Goal: Transaction & Acquisition: Purchase product/service

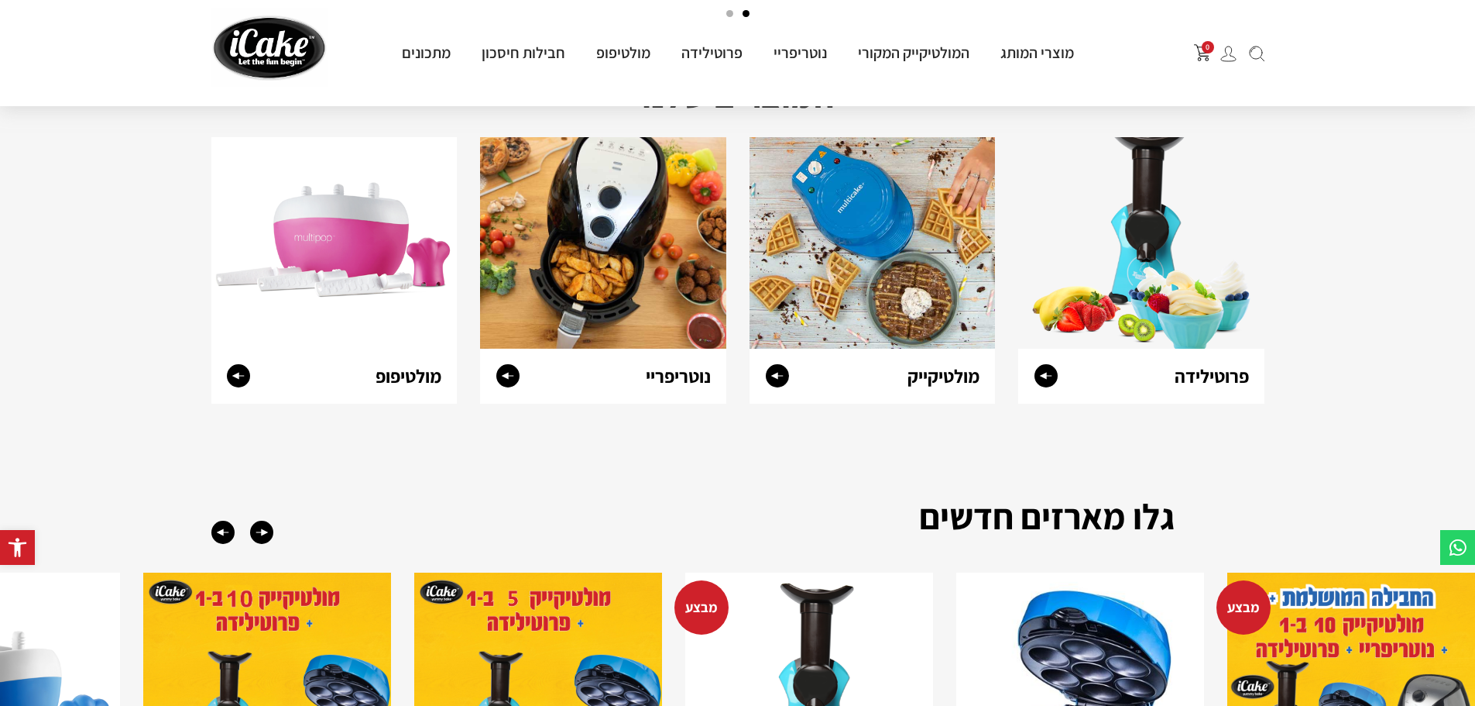
scroll to position [1235, 0]
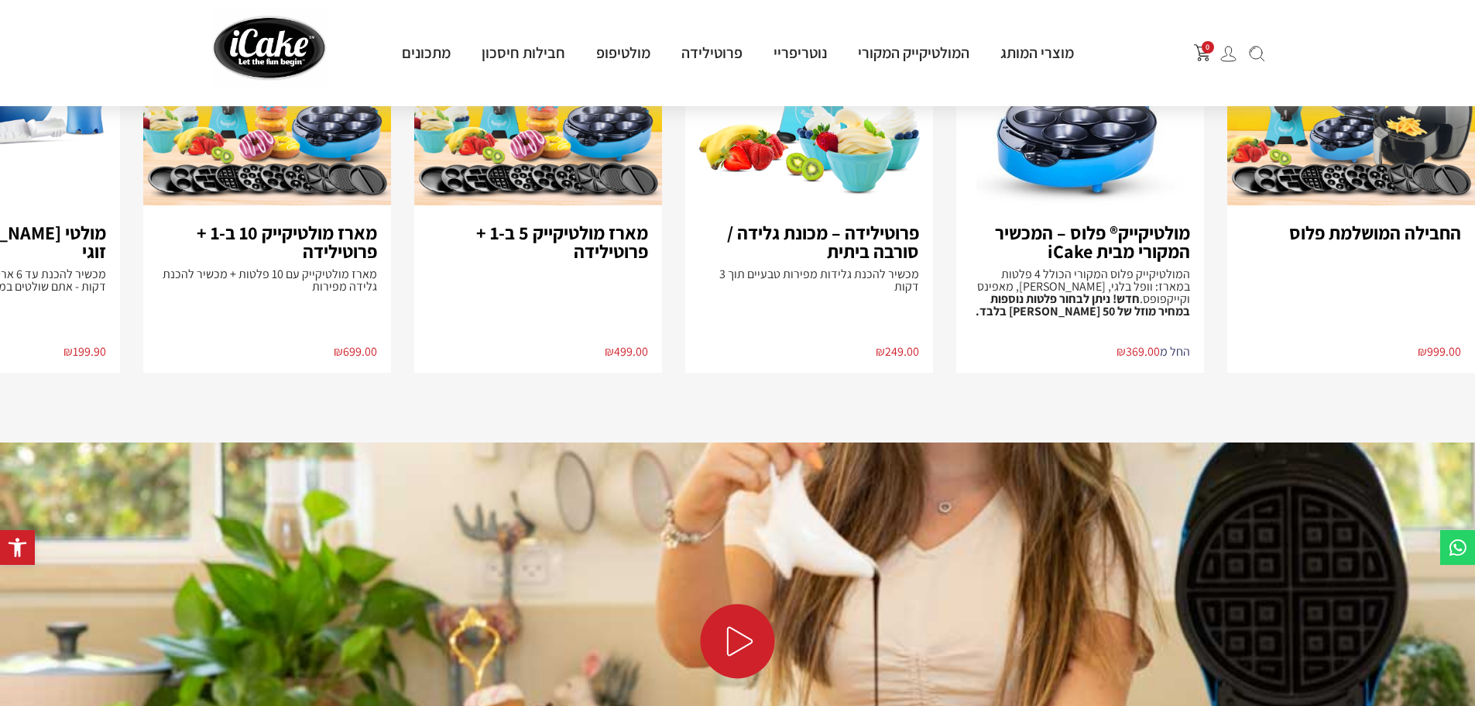
click at [1140, 285] on p "המולטיקייק פלוס המקורי הכולל 4 פלטות במארז: וופל בלגי, דונאטס, מאפינס וקייקפופס…" at bounding box center [1080, 293] width 220 height 50
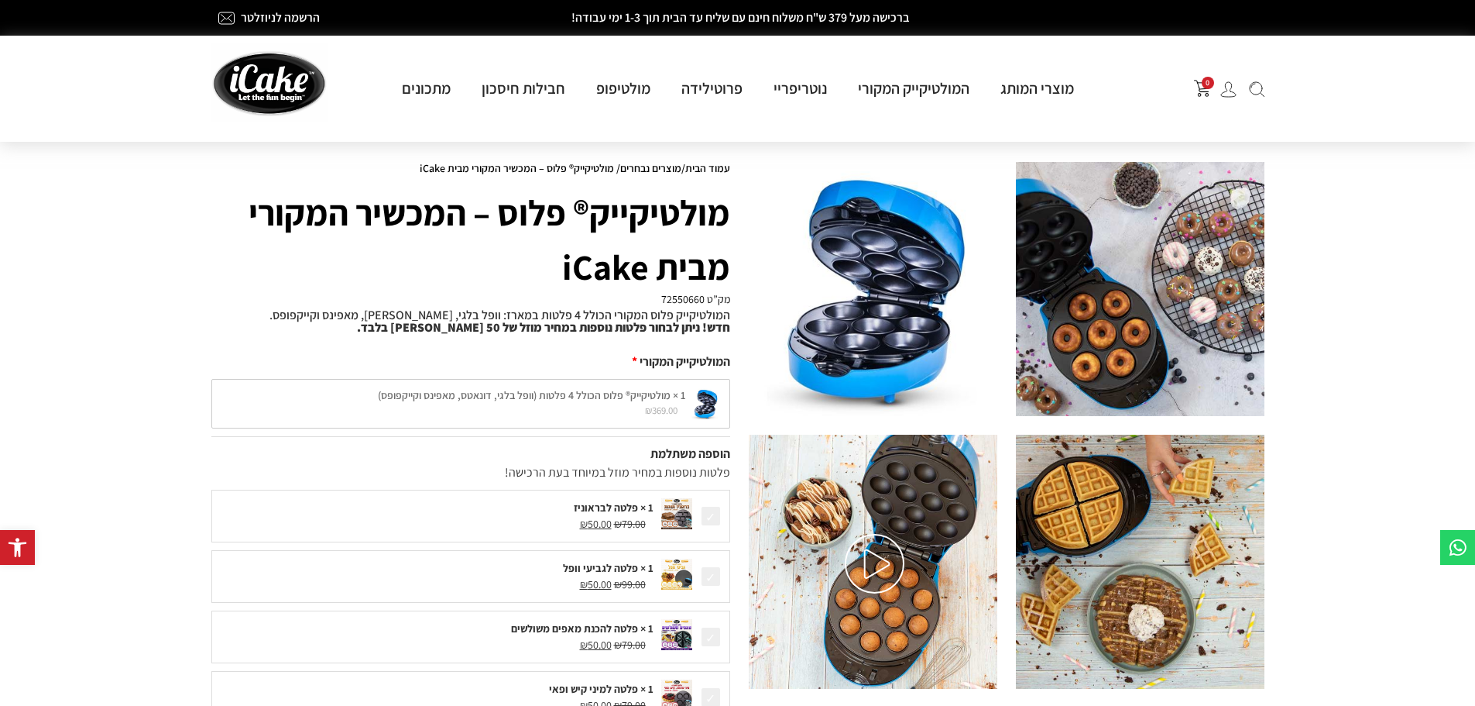
scroll to position [617, 0]
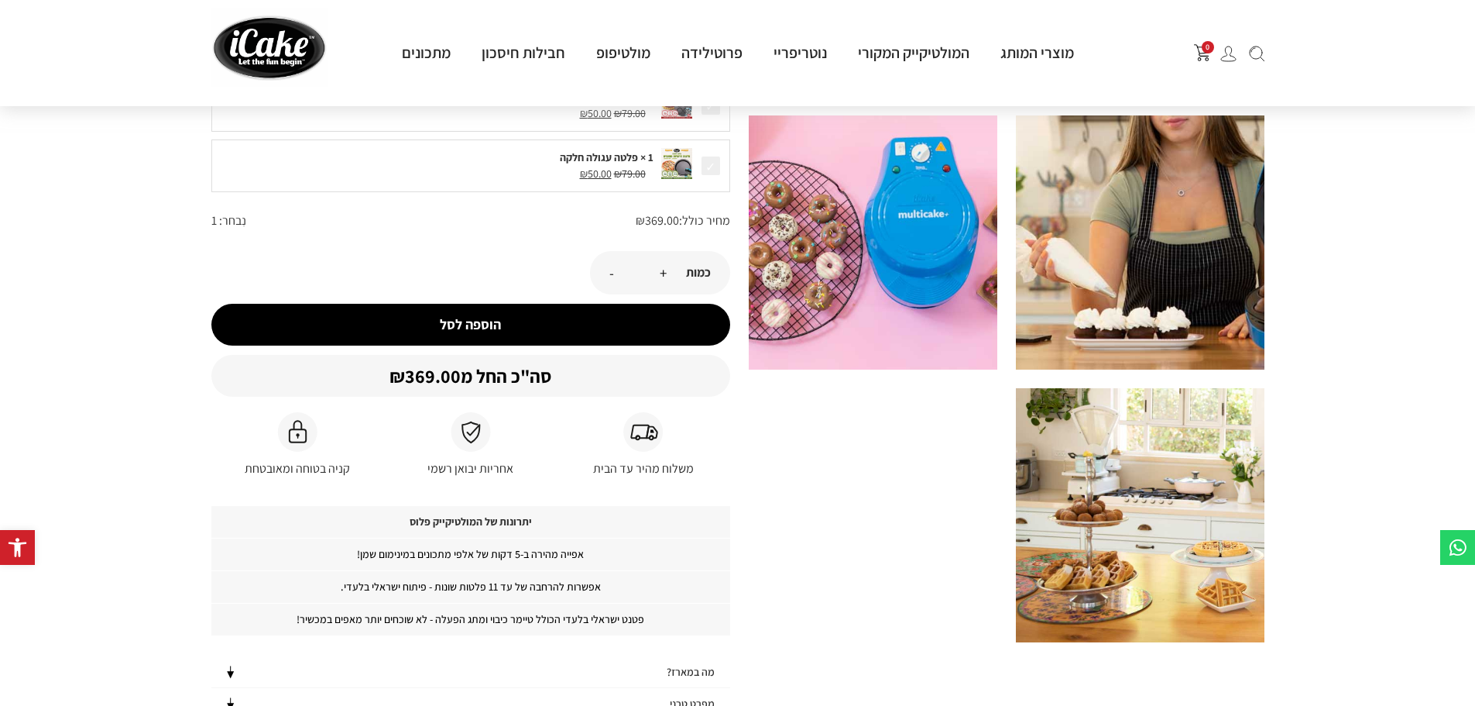
click at [665, 275] on button "+" at bounding box center [663, 272] width 7 height 19
click at [660, 272] on button "+" at bounding box center [663, 272] width 7 height 19
click at [662, 276] on button "+" at bounding box center [663, 272] width 7 height 19
click at [662, 274] on button "+" at bounding box center [663, 272] width 7 height 19
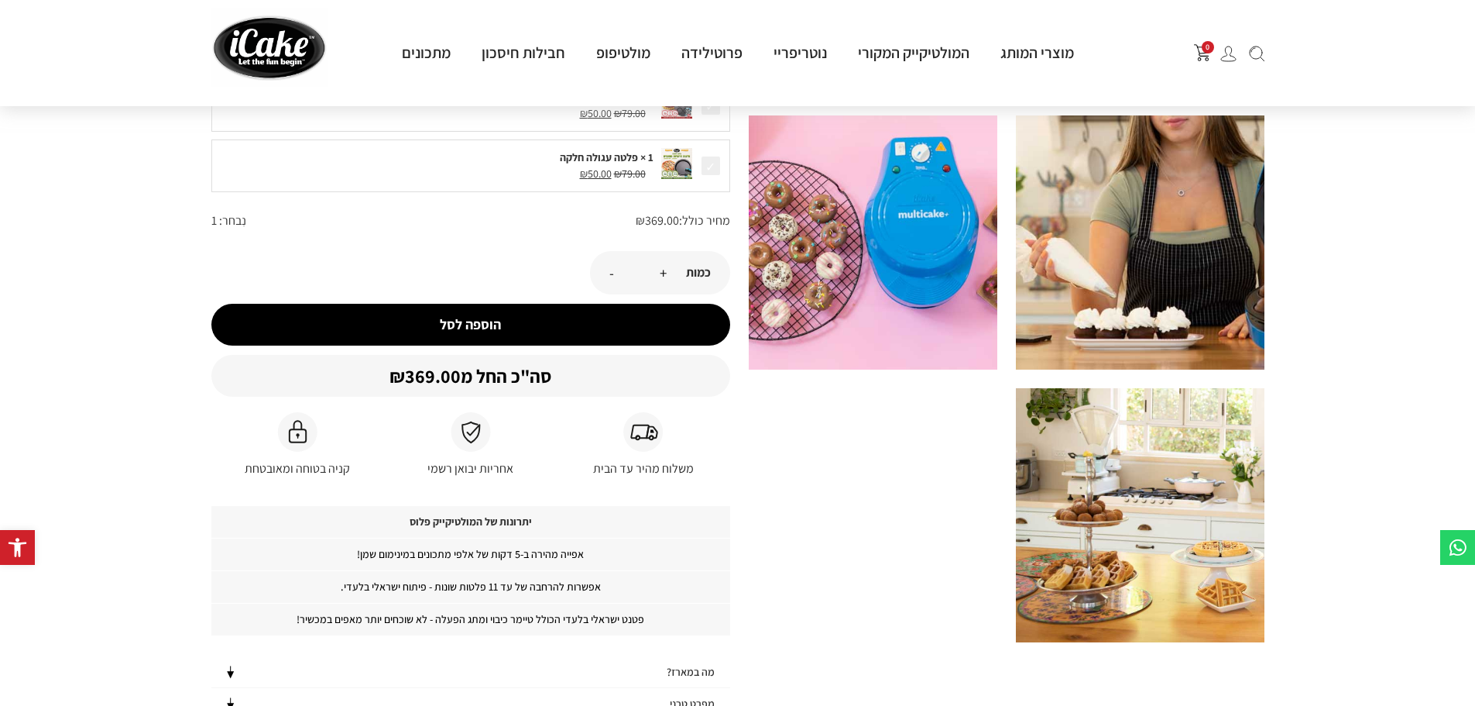
click at [662, 274] on button "+" at bounding box center [663, 272] width 7 height 19
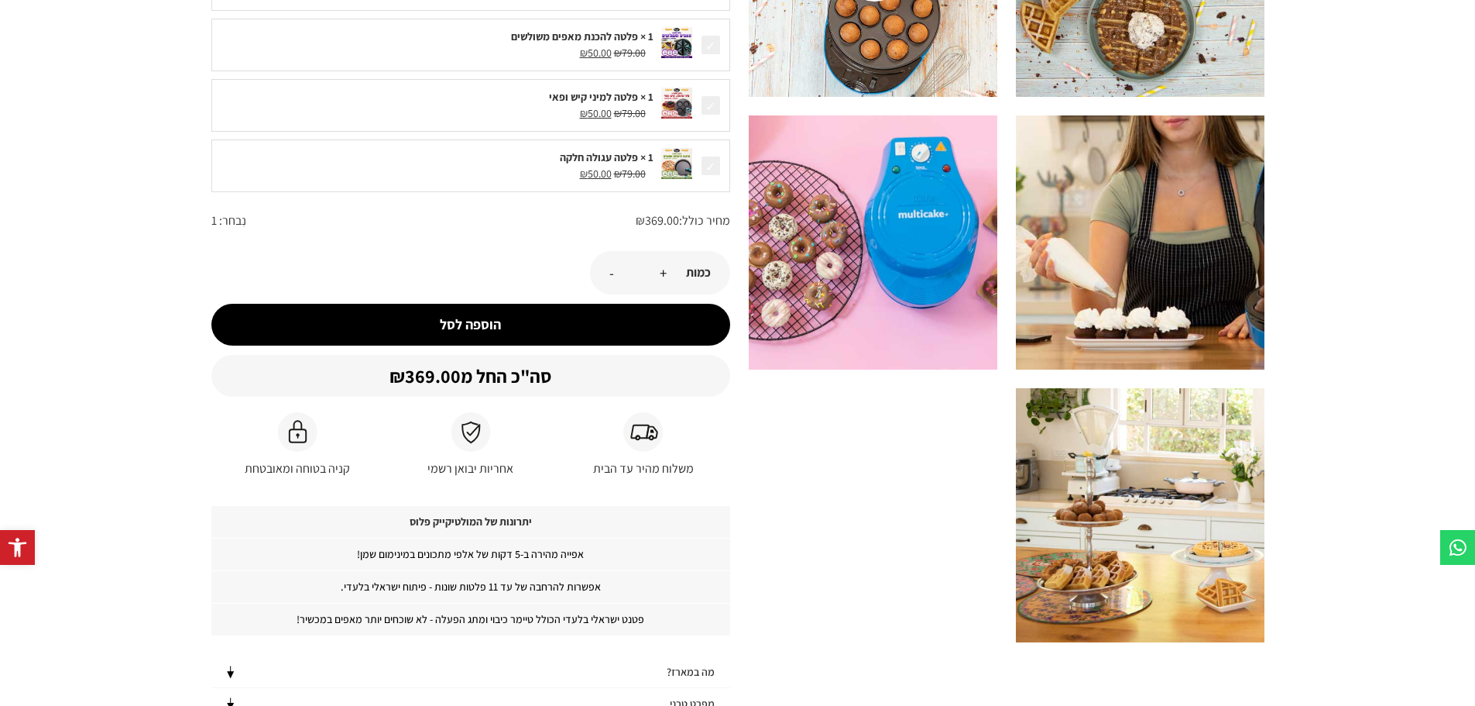
click at [663, 273] on button "+" at bounding box center [663, 272] width 7 height 19
click at [663, 275] on button "+" at bounding box center [663, 272] width 7 height 19
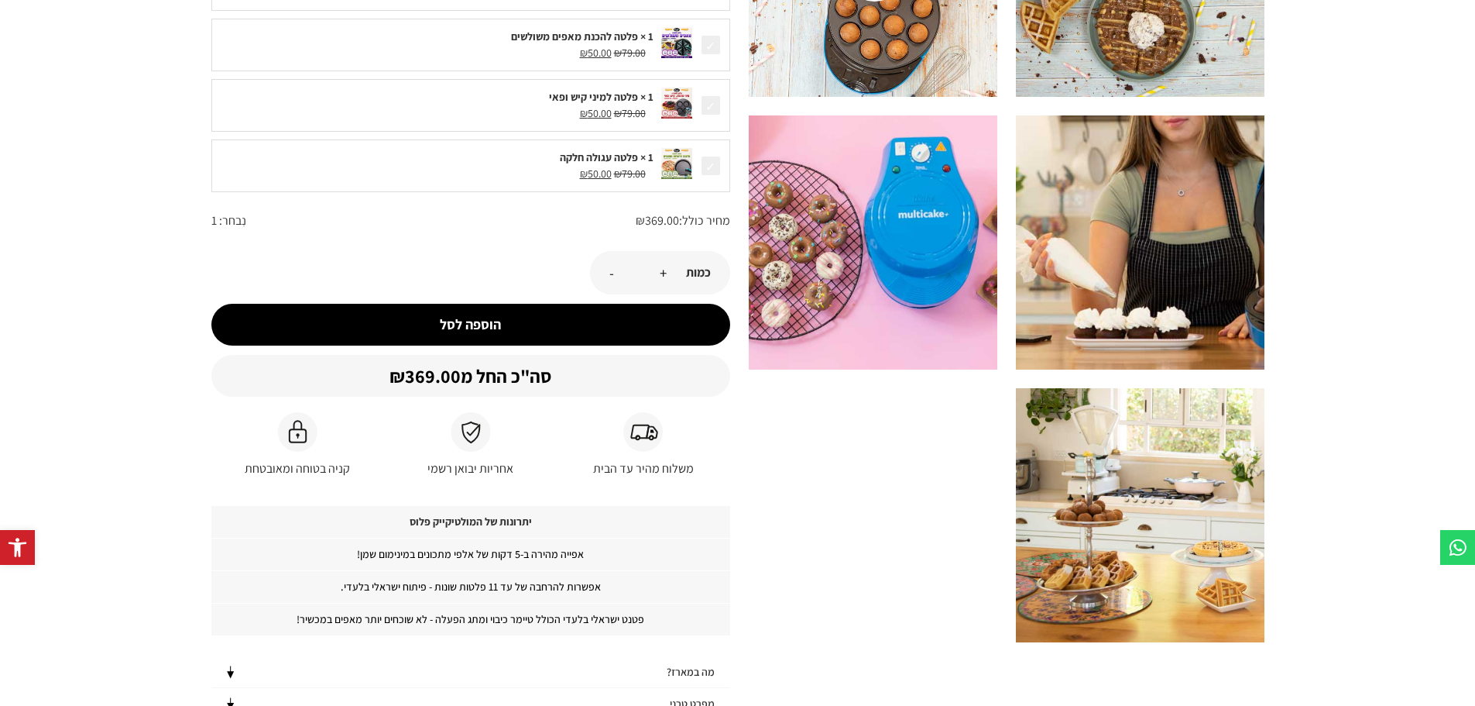
click at [663, 275] on button "+" at bounding box center [663, 272] width 7 height 19
drag, startPoint x: 636, startPoint y: 275, endPoint x: 669, endPoint y: 271, distance: 33.5
click at [669, 271] on div "- כמות של מולטיקייק® פלוס - המכשיר המקורי מבית iCake * +" at bounding box center [659, 272] width 139 height 43
type input "*"
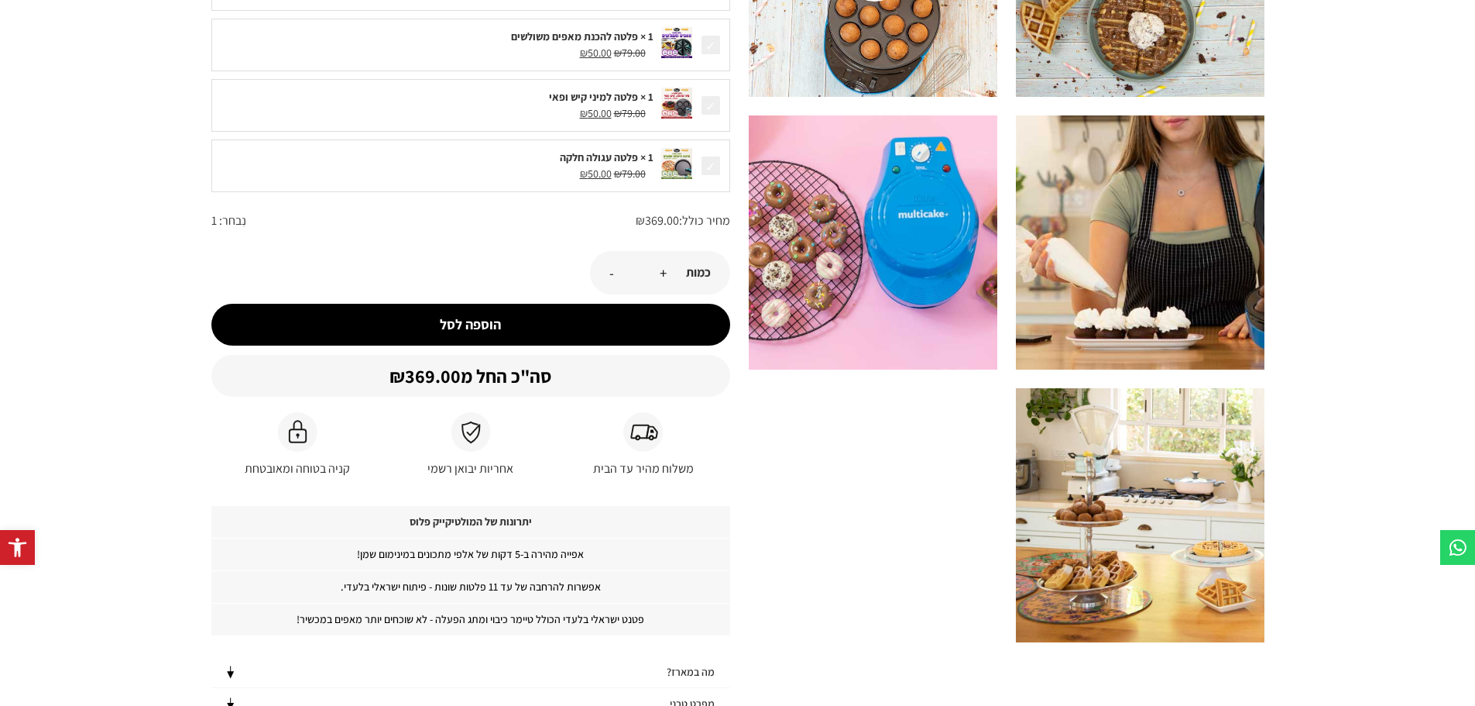
click at [658, 293] on div "- כמות של מולטיקייק® פלוס - המכשיר המקורי מבית iCake * +" at bounding box center [659, 272] width 139 height 43
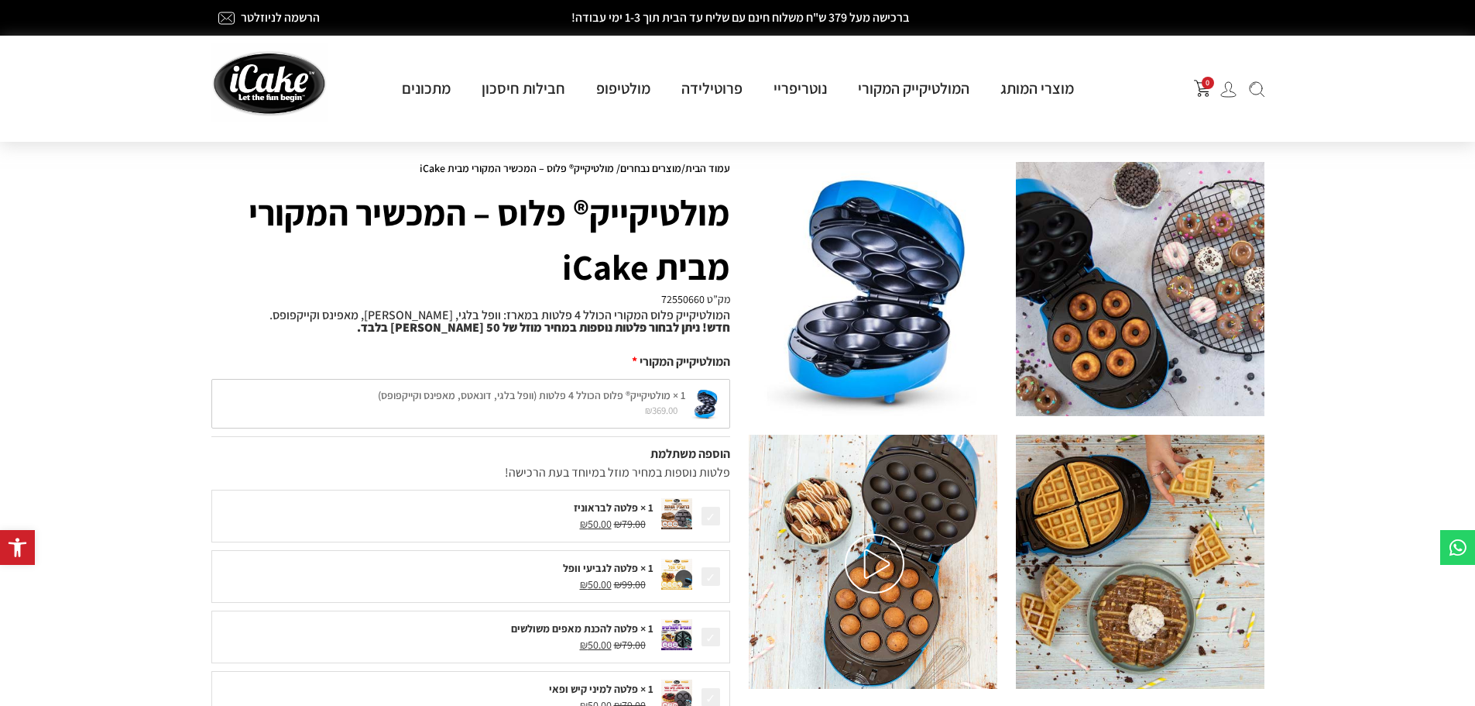
click at [1231, 86] on img at bounding box center [1229, 89] width 16 height 16
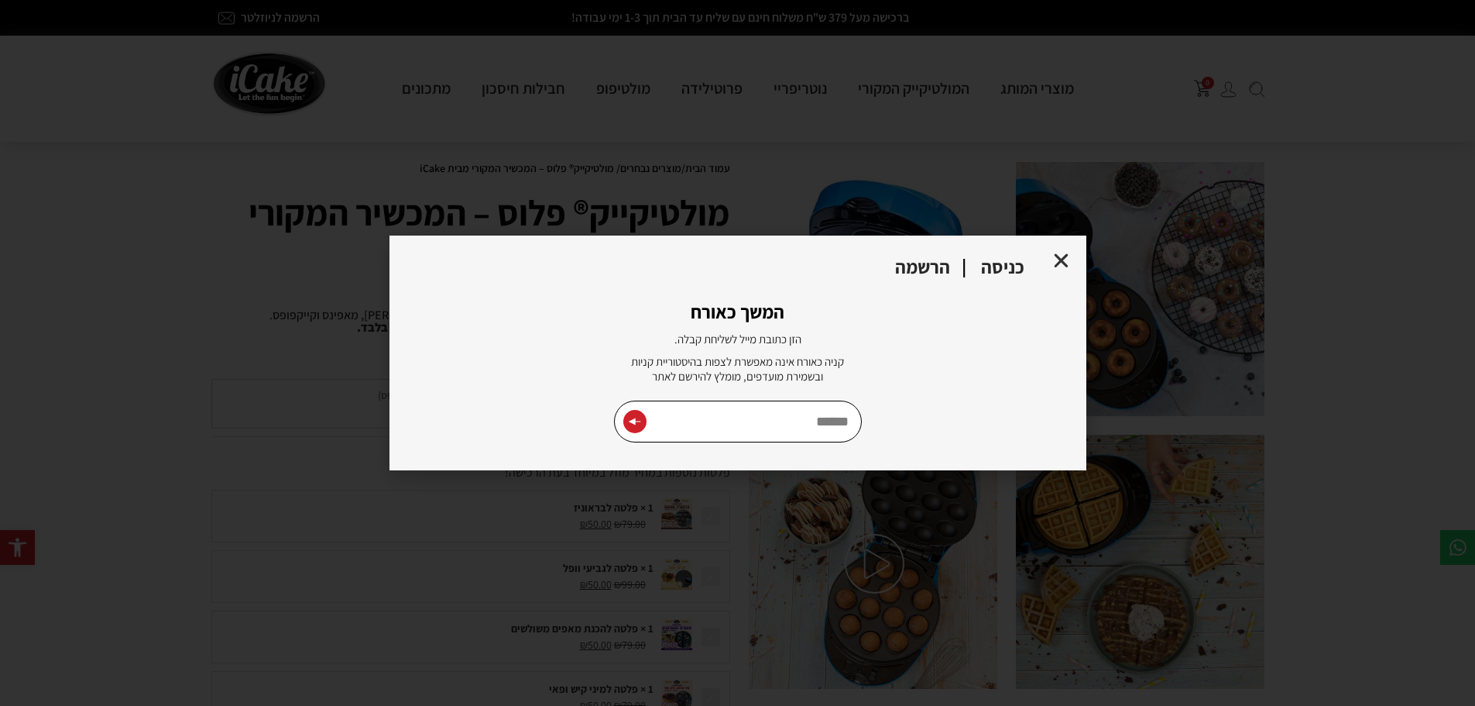
type input "**********"
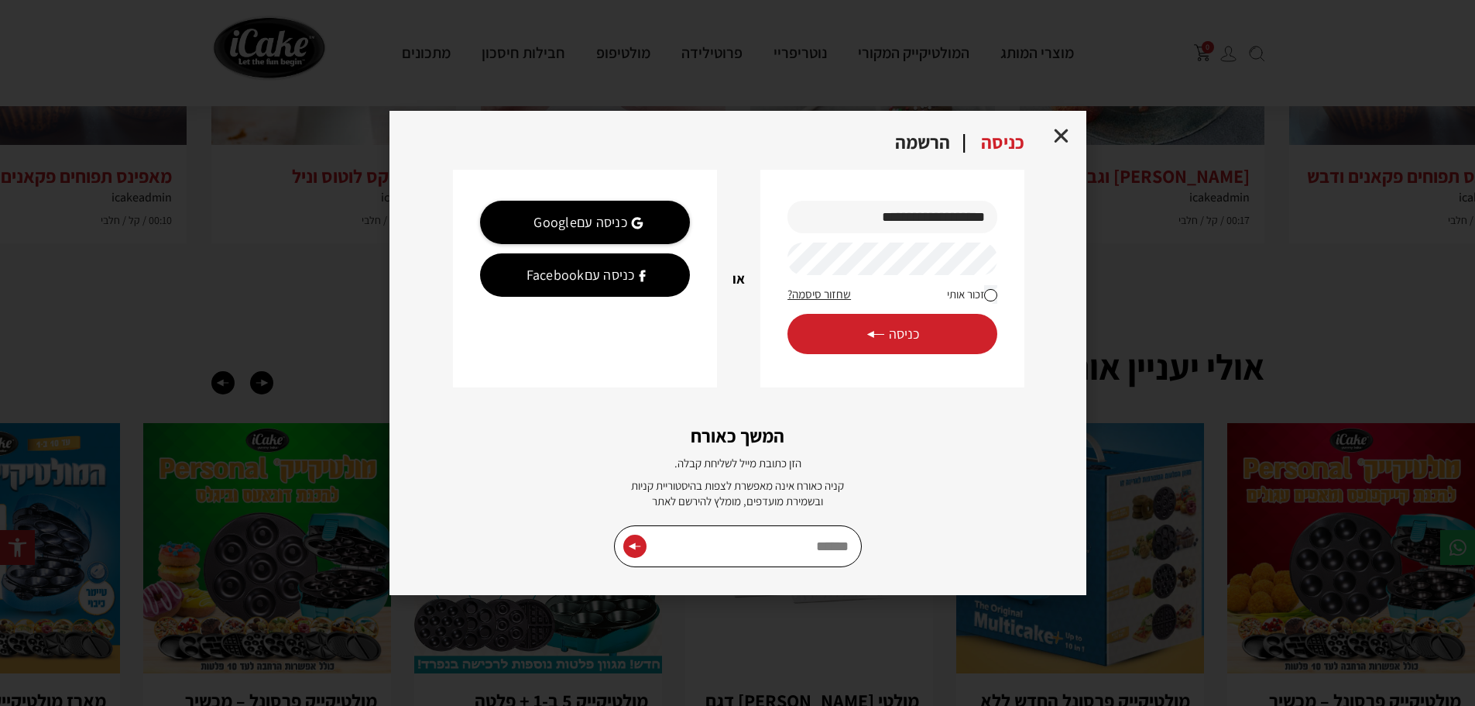
scroll to position [3562, 0]
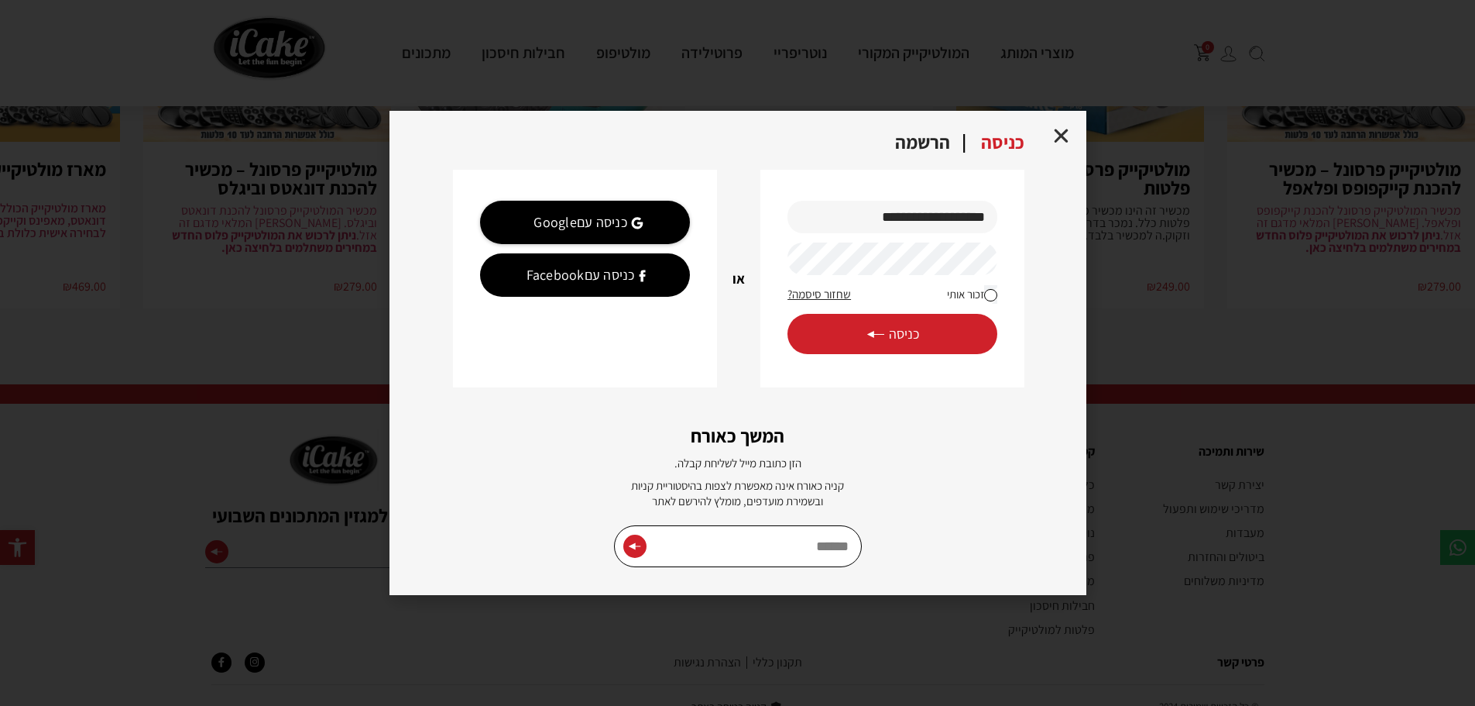
click at [936, 149] on div "הרשמה" at bounding box center [923, 143] width 86 height 22
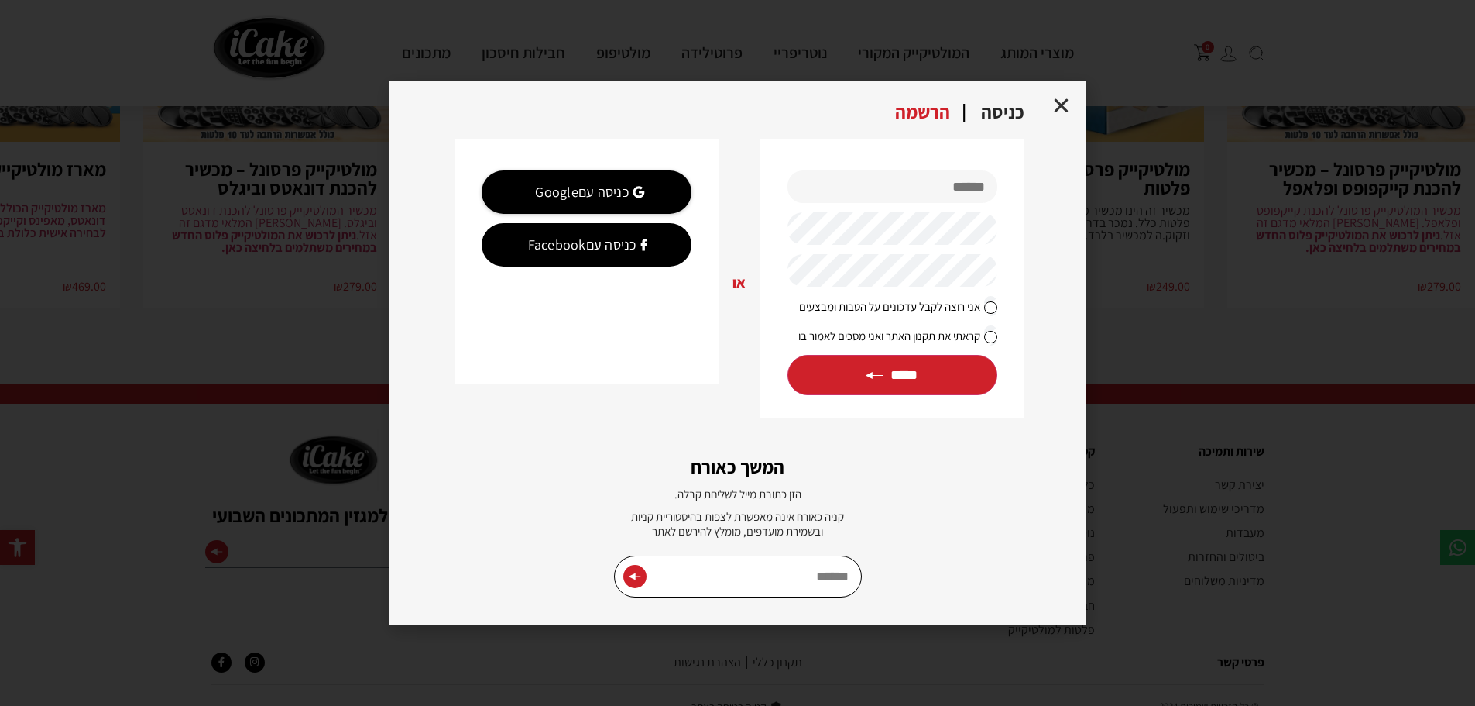
click at [994, 113] on div "כניסה" at bounding box center [1003, 113] width 74 height 22
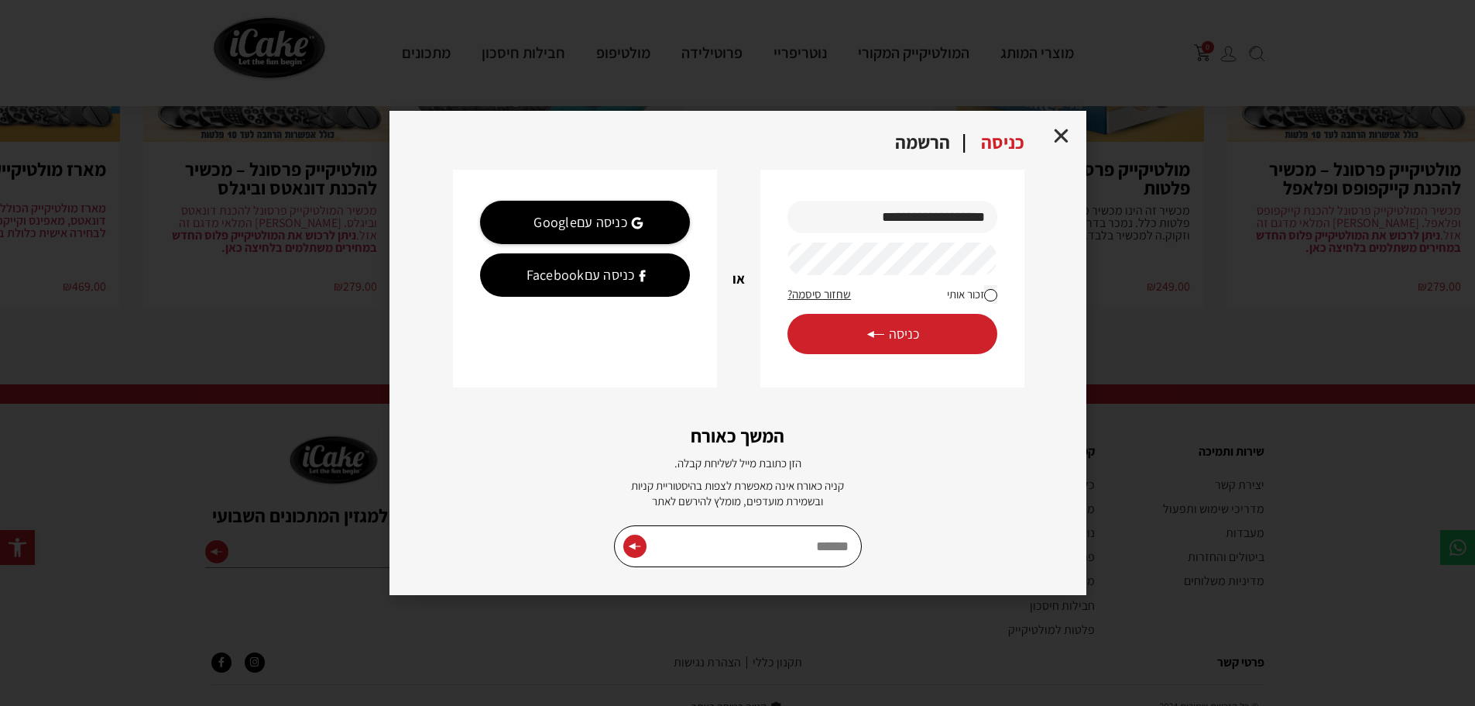
click at [1132, 149] on div "**********" at bounding box center [737, 353] width 1475 height 706
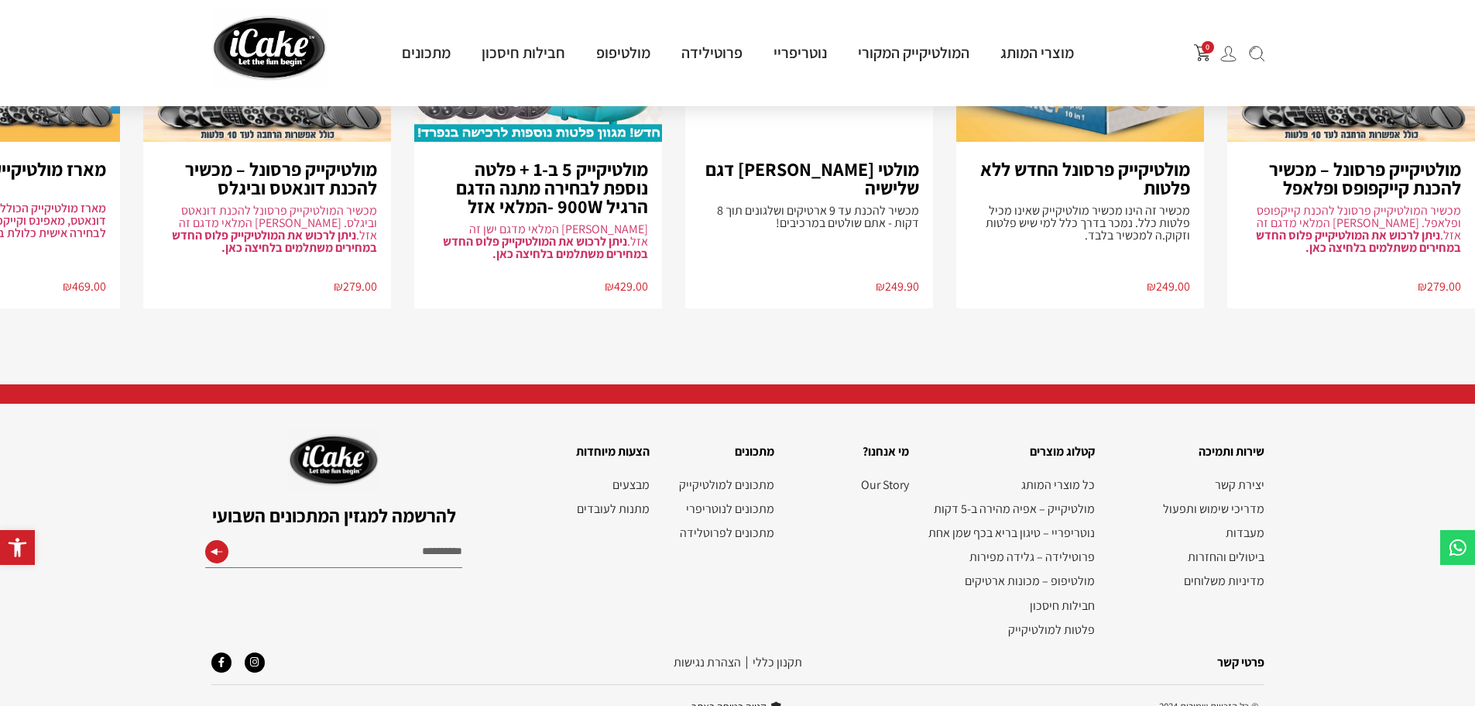
drag, startPoint x: 1230, startPoint y: 51, endPoint x: 1222, endPoint y: 34, distance: 18.7
click at [1222, 34] on div "0 מוצרי המותג מולטיקייק® - אפייה ב-5 דקות מולטיקייק המקורי מארז מולטיקייק 10 ב-…" at bounding box center [738, 53] width 1069 height 106
click at [1228, 63] on div "0" at bounding box center [1192, 53] width 160 height 34
click at [1228, 56] on img at bounding box center [1229, 54] width 16 height 16
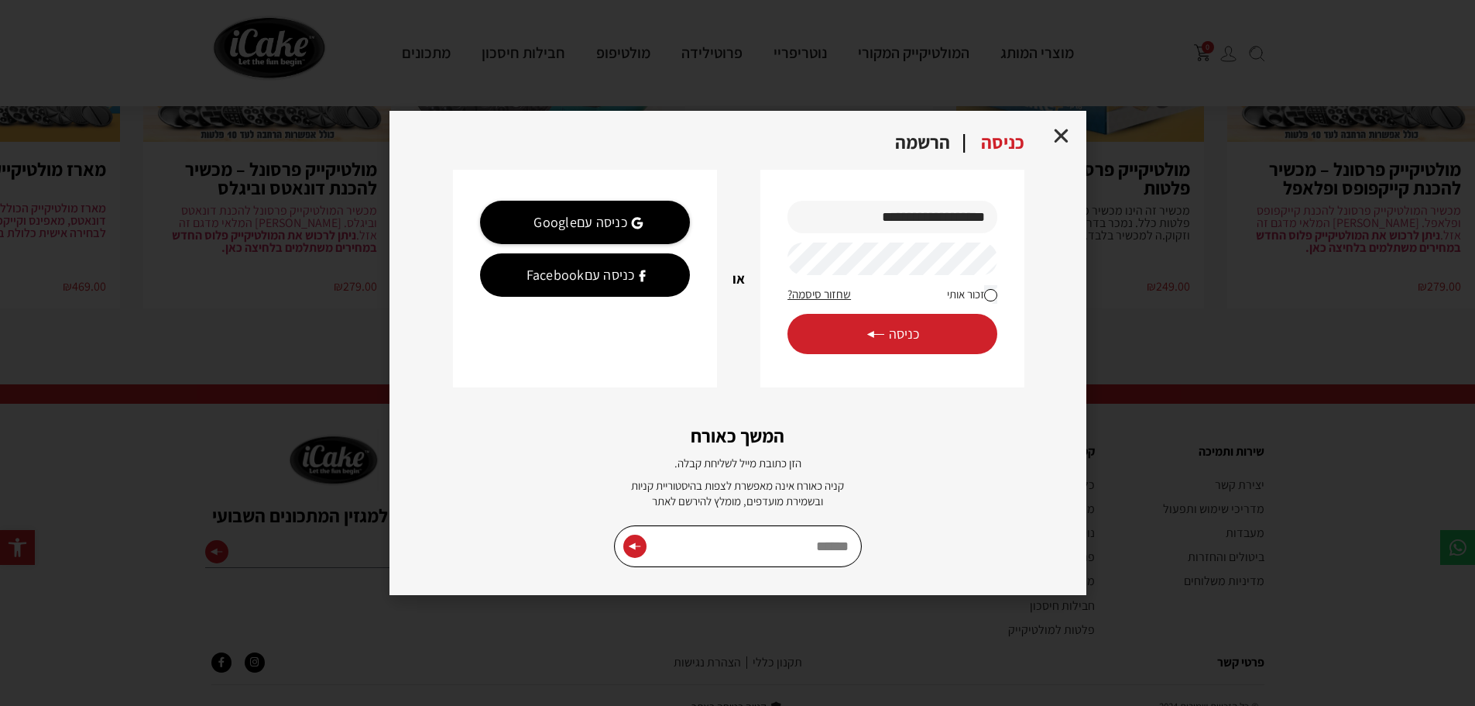
click at [806, 547] on input "אימייל" at bounding box center [738, 546] width 248 height 42
type input "**********"
click at [635, 544] on button "submit" at bounding box center [634, 545] width 15 height 23
click at [1066, 130] on icon "Close" at bounding box center [1061, 135] width 19 height 19
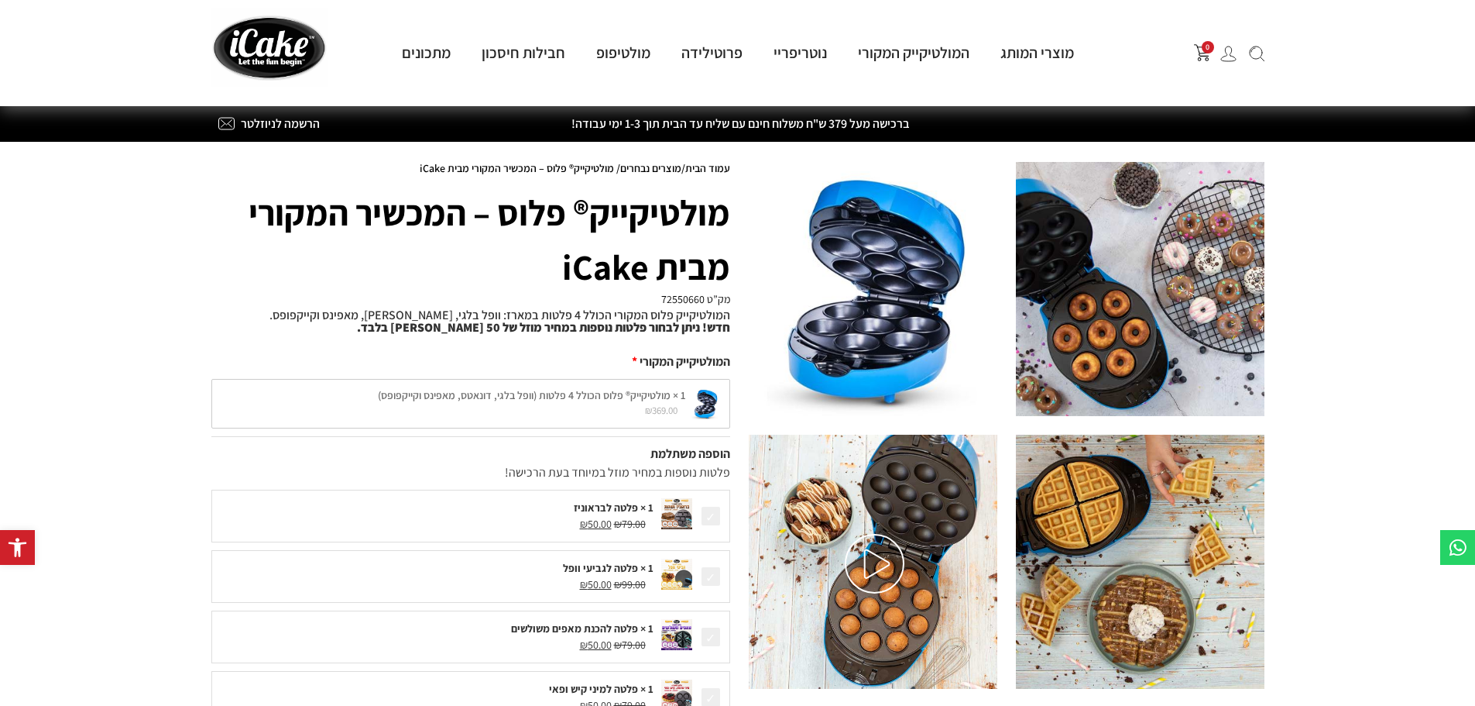
scroll to position [617, 0]
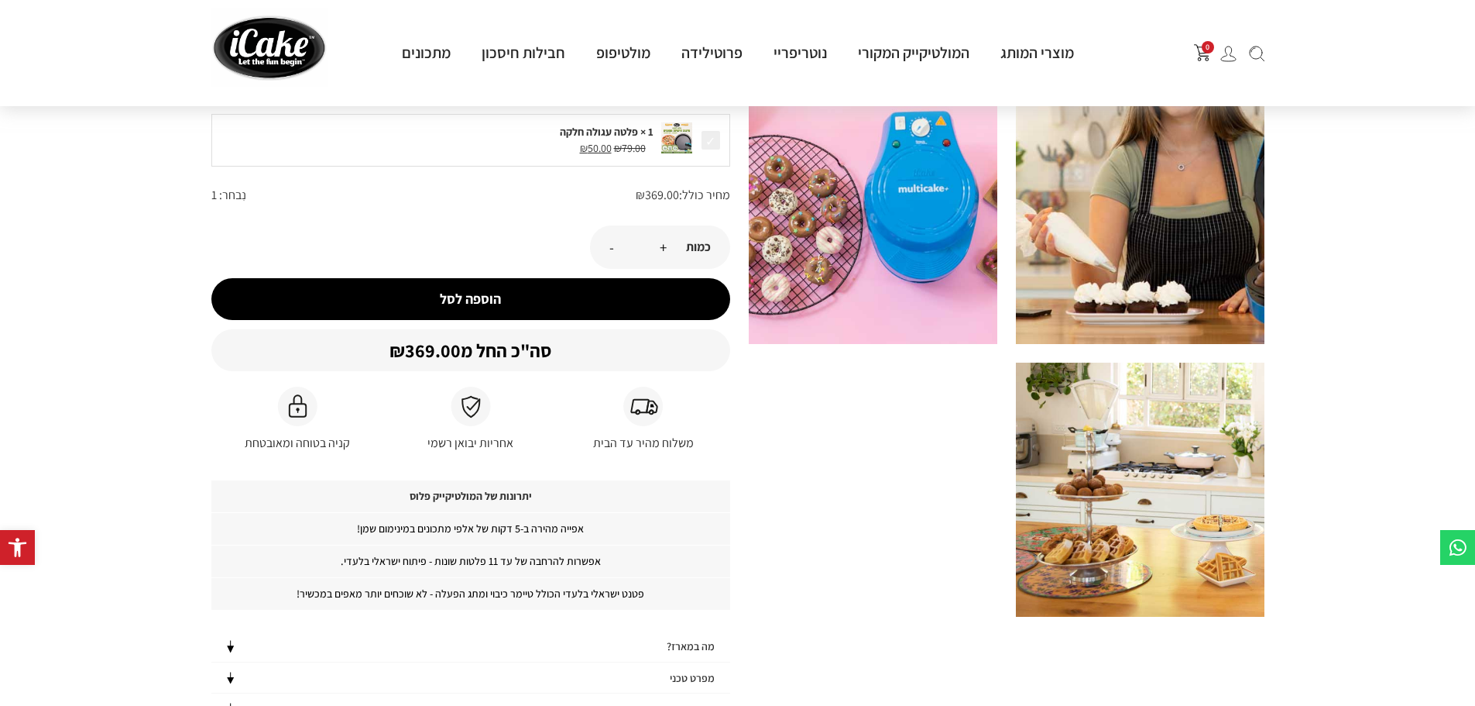
click at [488, 294] on button "הוספה לסל" at bounding box center [470, 299] width 519 height 42
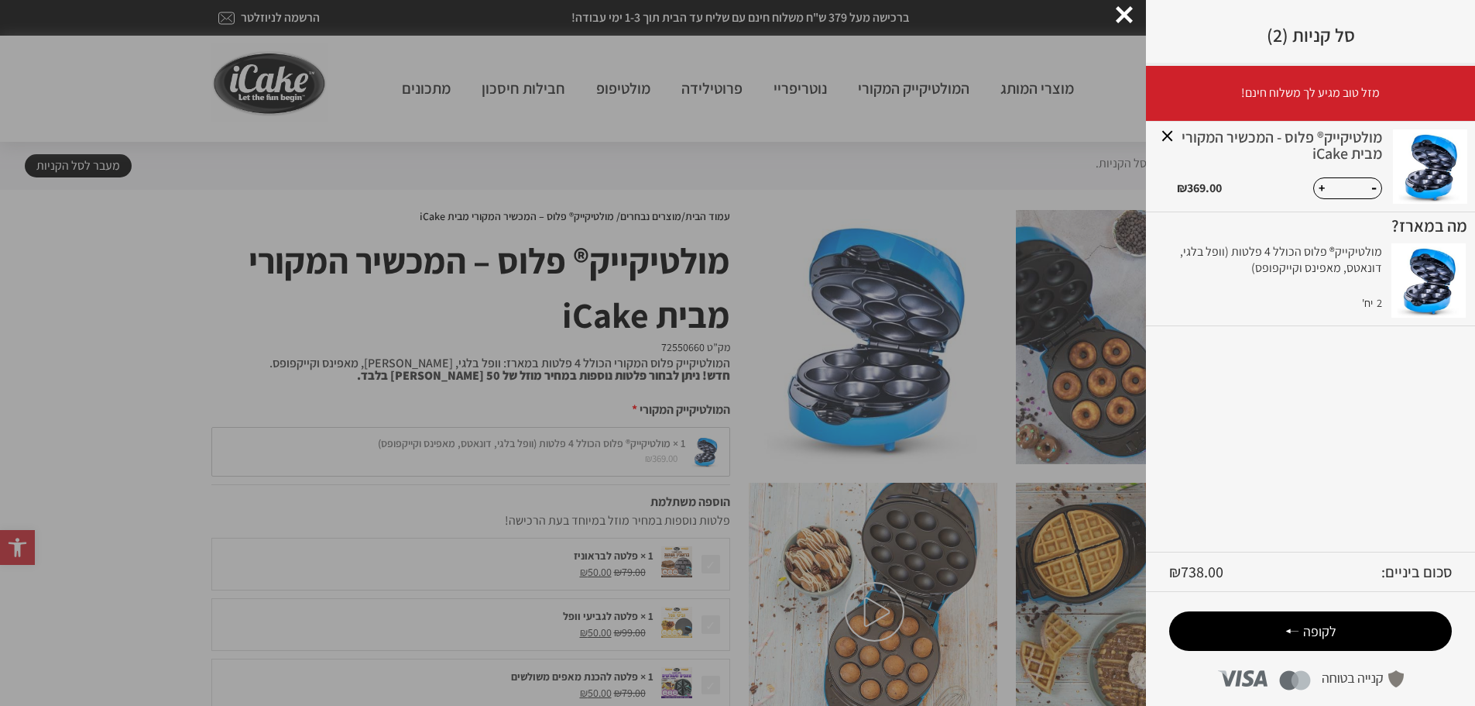
click at [1325, 632] on span "לקופה" at bounding box center [1320, 631] width 33 height 18
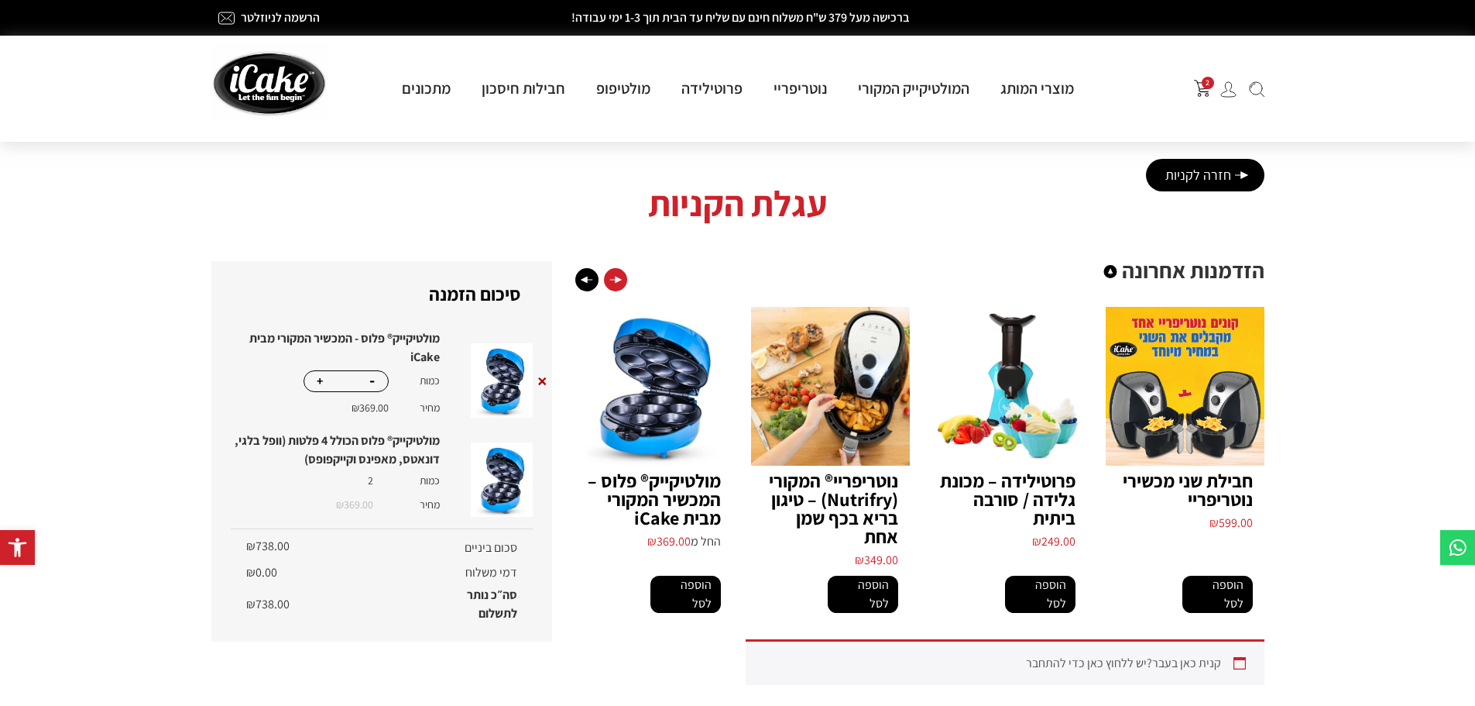
click at [608, 277] on div "Next slide" at bounding box center [615, 279] width 23 height 23
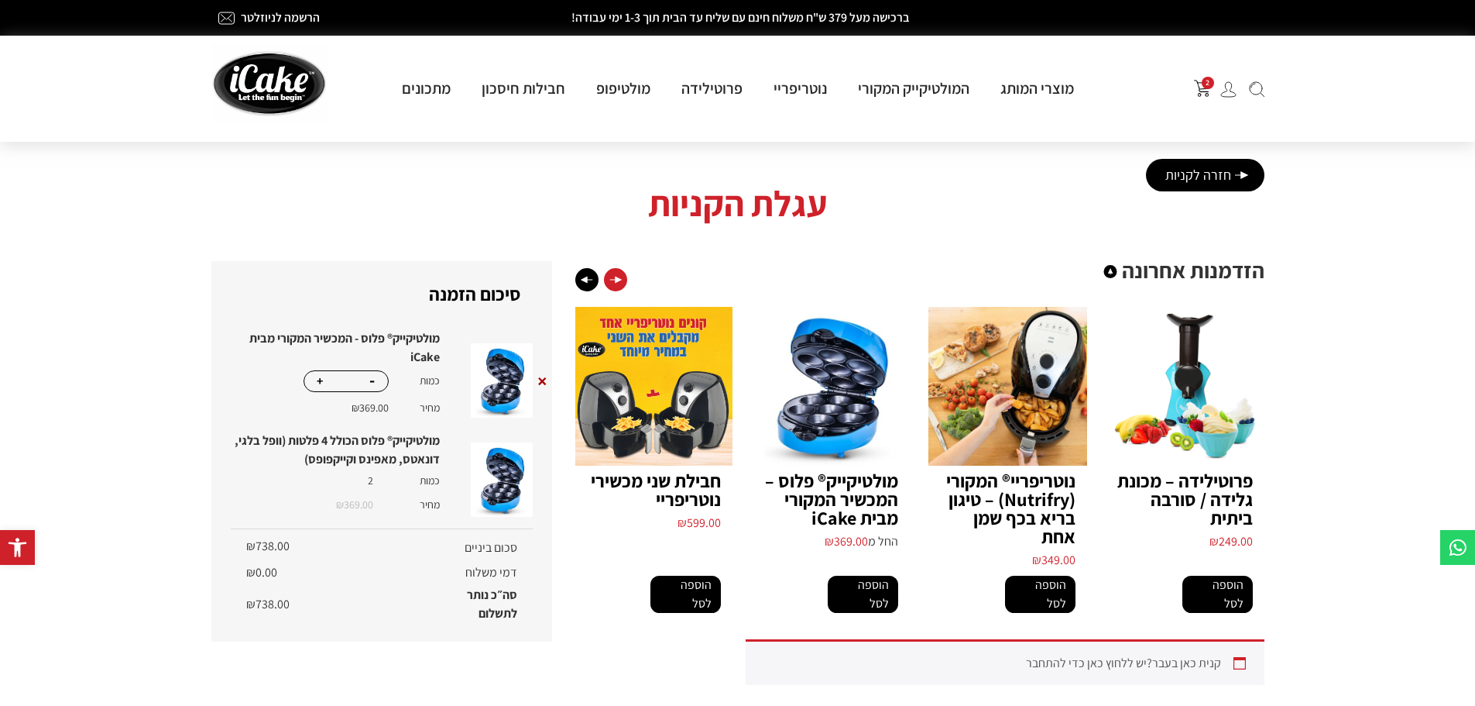
click at [608, 277] on div "Next slide" at bounding box center [615, 279] width 23 height 23
